Goal: Task Accomplishment & Management: Use online tool/utility

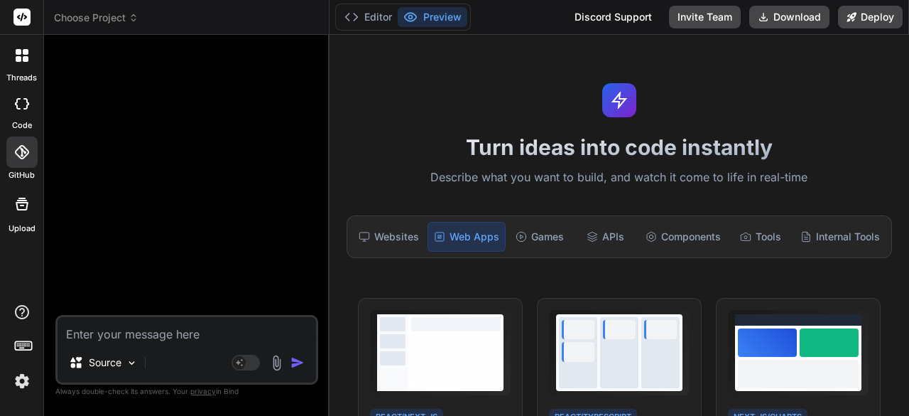
type textarea "import React, { useState, useRef, useEffect } from 'react'; const App = () => {…"
type textarea "x"
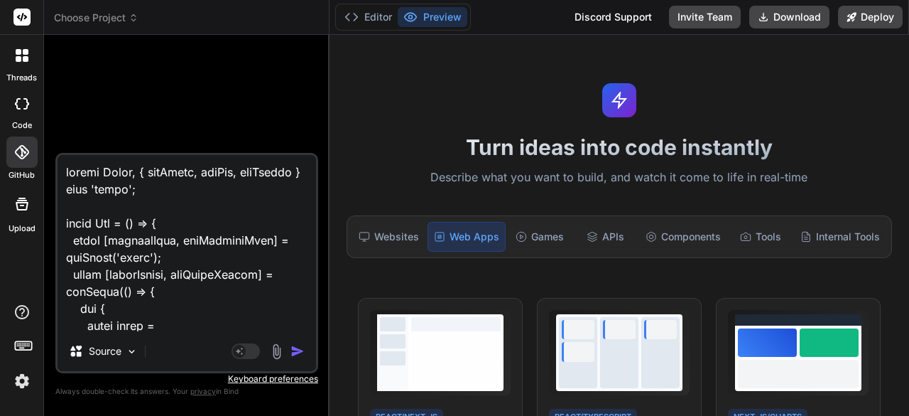
scroll to position [23207, 0]
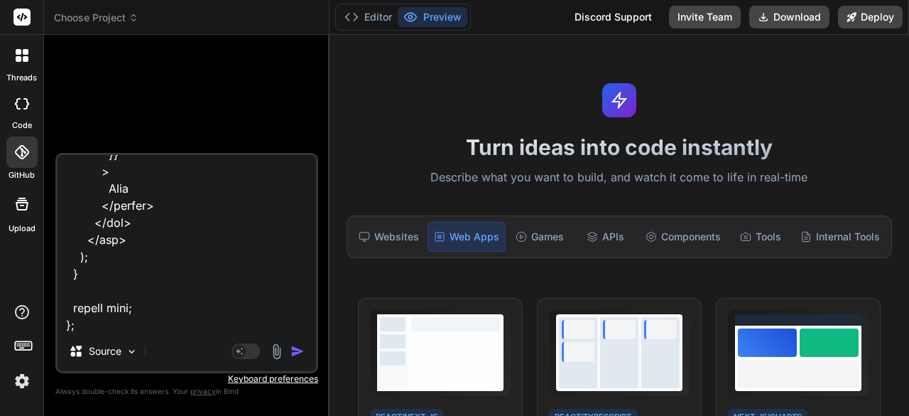
type textarea "import React, { useState, useRef, useEffect } from 'react'; const App = () => {…"
click at [293, 352] on img "button" at bounding box center [298, 351] width 14 height 14
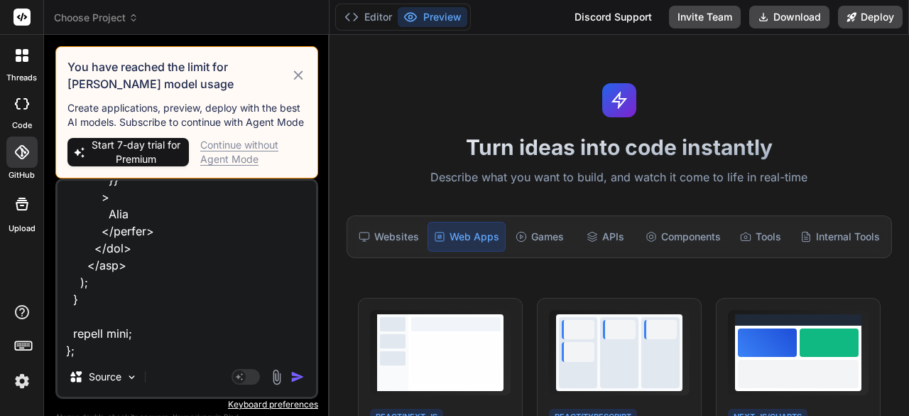
click at [222, 148] on div "Continue without Agent Mode" at bounding box center [253, 152] width 106 height 28
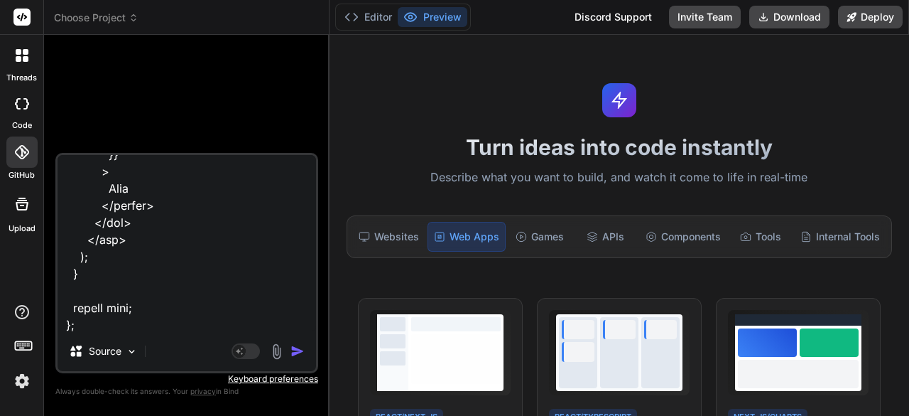
click at [290, 352] on div "Agent Mode. When this toggle is activated, AI automatically makes decisions, re…" at bounding box center [270, 350] width 82 height 17
click at [294, 352] on img "button" at bounding box center [298, 351] width 14 height 14
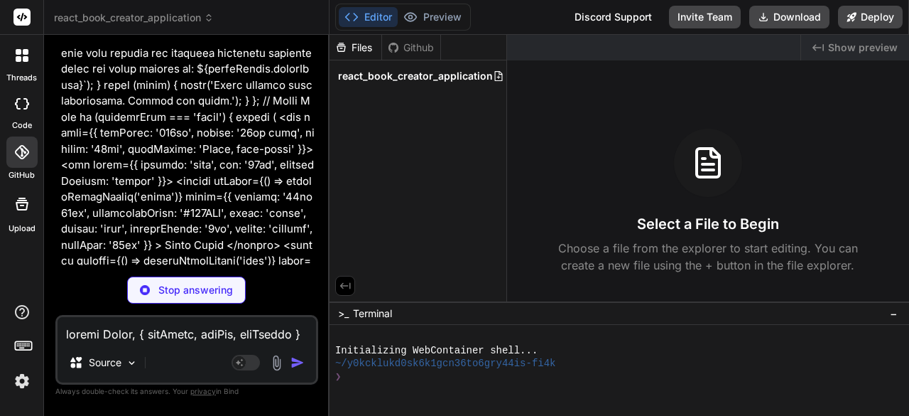
scroll to position [2700, 0]
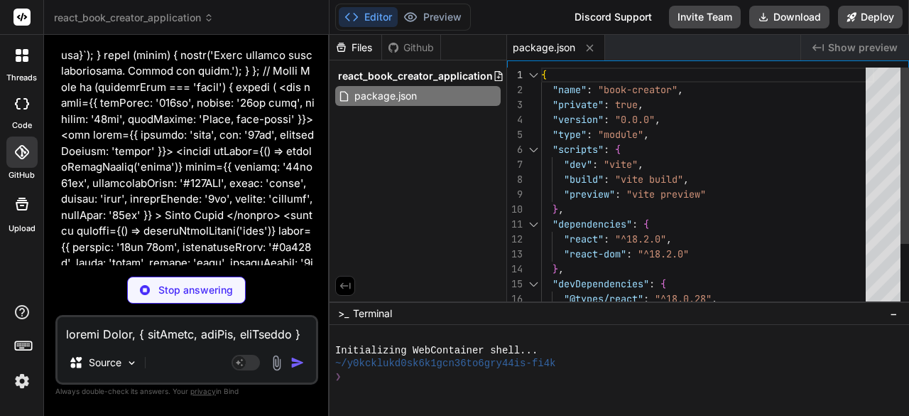
type textarea "x"
type textarea "<body> <div id="root"></div> <script type="module" src="/src/main.jsx"></script…"
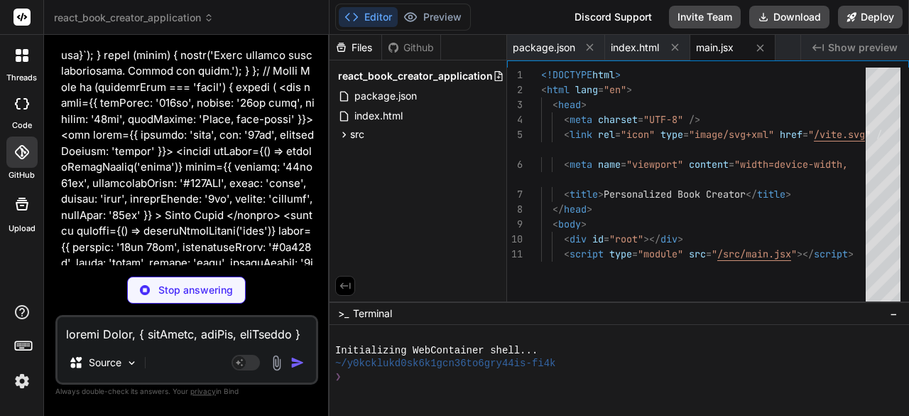
type textarea "x"
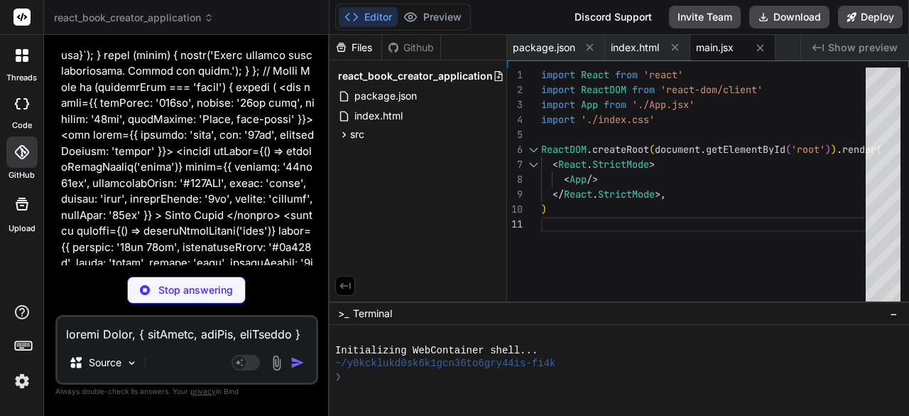
type textarea "x"
type textarea "max-width: 1280px; margin: 0 auto; padding: 2rem; text-align: center; width: 10…"
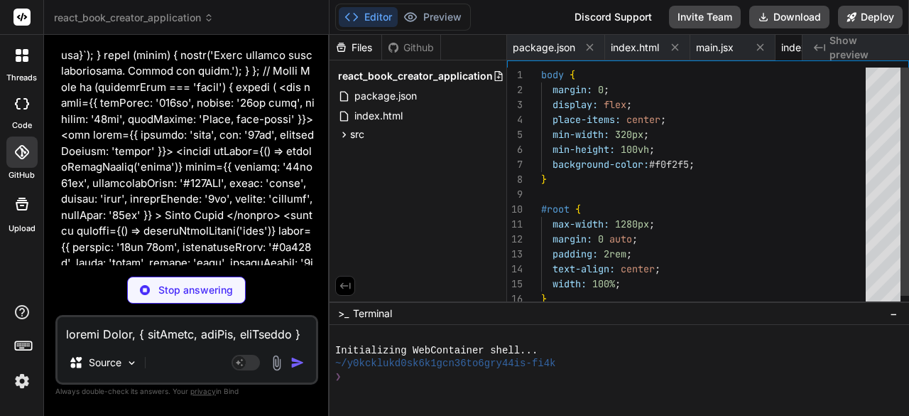
scroll to position [0, 58]
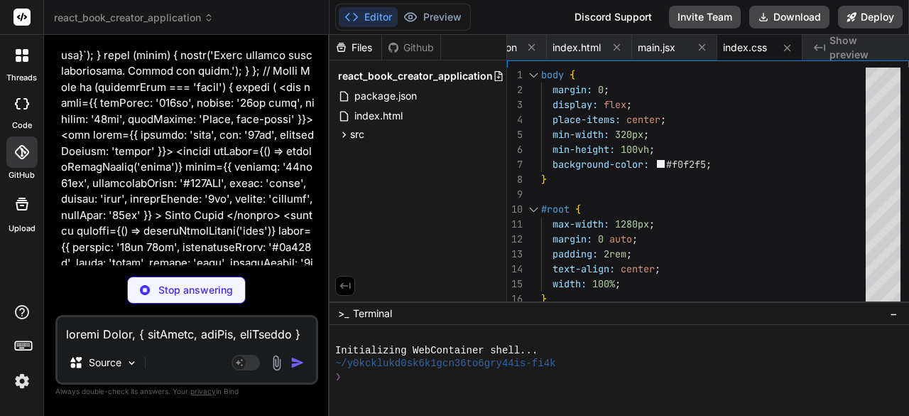
type textarea "x"
type textarea "export default App;"
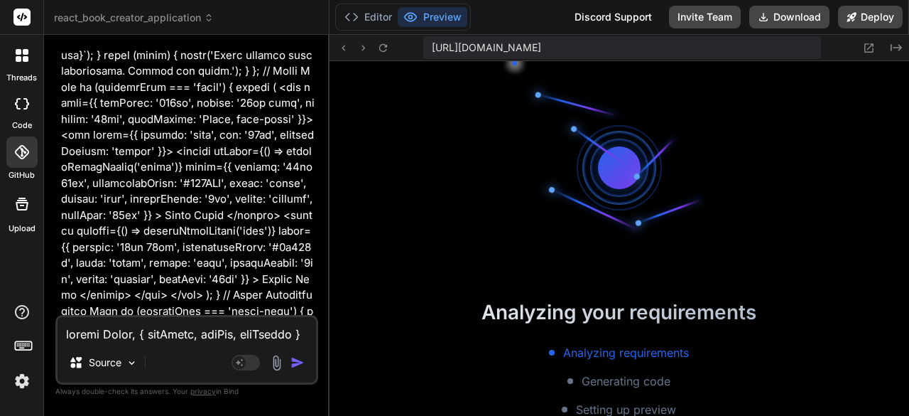
scroll to position [424, 0]
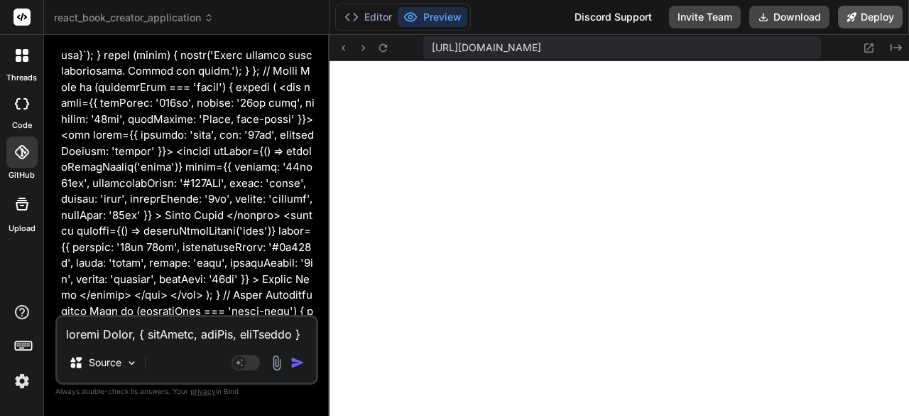
click at [868, 12] on button "Deploy" at bounding box center [870, 17] width 65 height 23
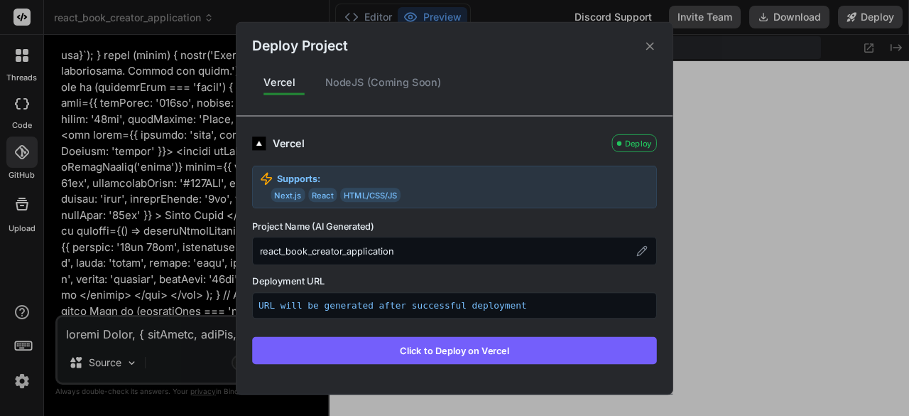
click at [526, 347] on button "Click to Deploy on Vercel" at bounding box center [454, 349] width 405 height 27
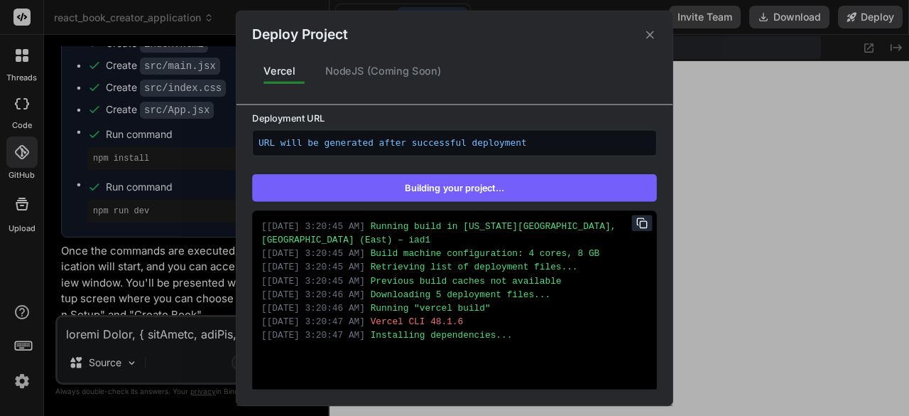
scroll to position [208, 0]
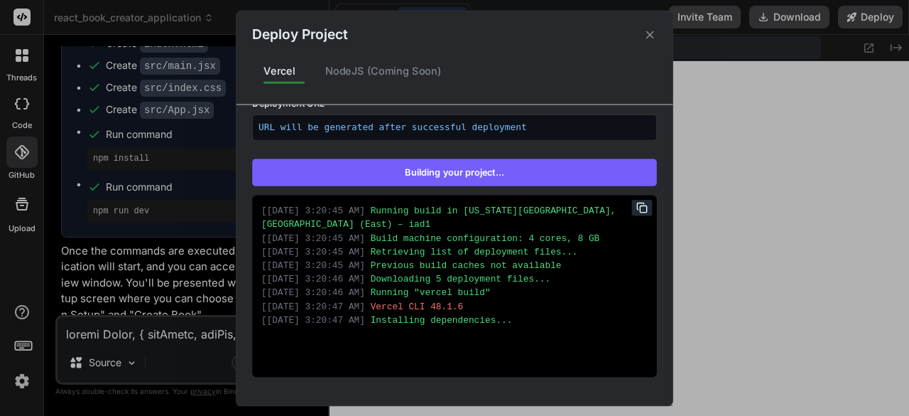
drag, startPoint x: 574, startPoint y: 21, endPoint x: 418, endPoint y: 21, distance: 156.3
click at [418, 21] on div "Deploy Project" at bounding box center [455, 28] width 436 height 34
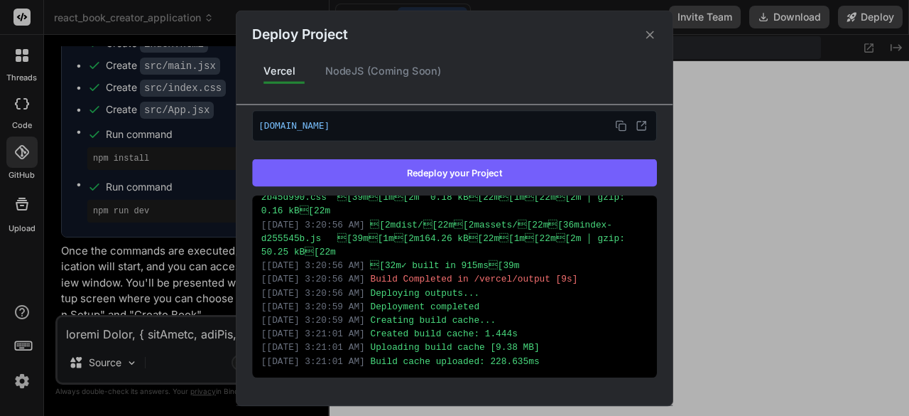
scroll to position [214, 0]
drag, startPoint x: 458, startPoint y: 121, endPoint x: 436, endPoint y: 121, distance: 22.0
click at [436, 121] on p "[DOMAIN_NAME]" at bounding box center [455, 125] width 392 height 18
click at [620, 123] on rect at bounding box center [623, 126] width 6 height 6
type textarea "x"
